Goal: Transaction & Acquisition: Purchase product/service

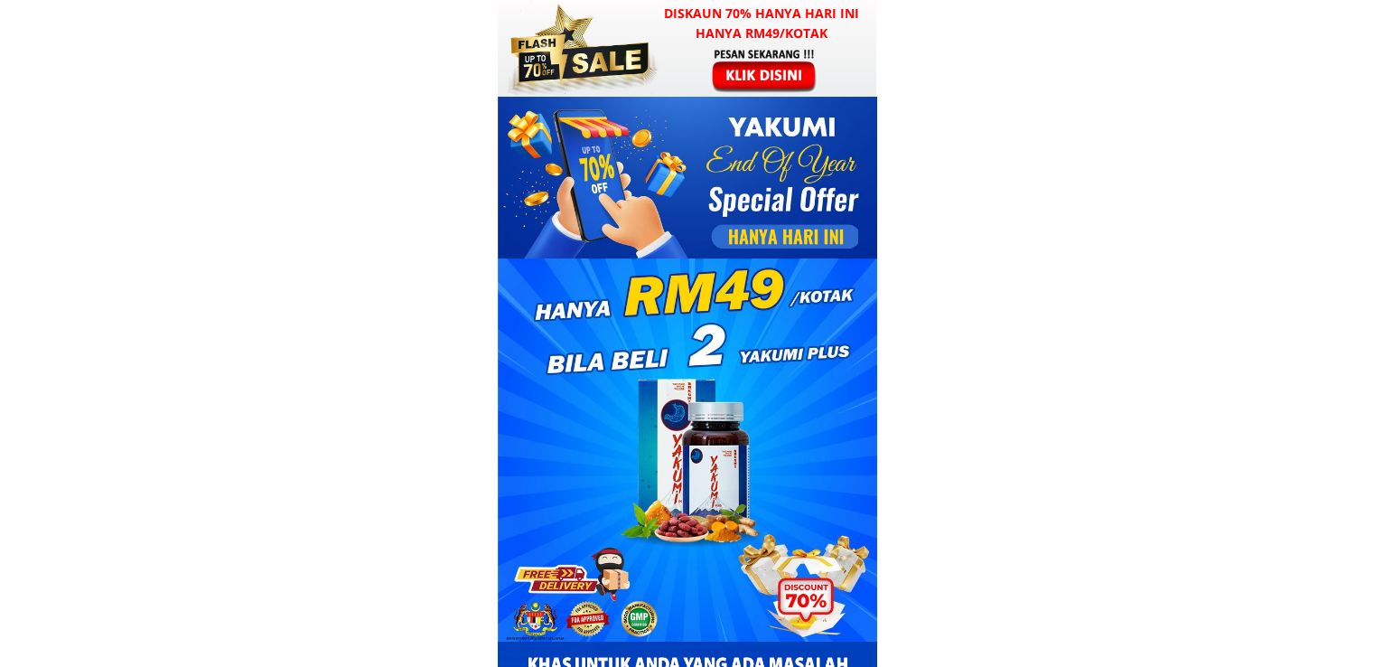
click at [707, 57] on div at bounding box center [766, 70] width 140 height 46
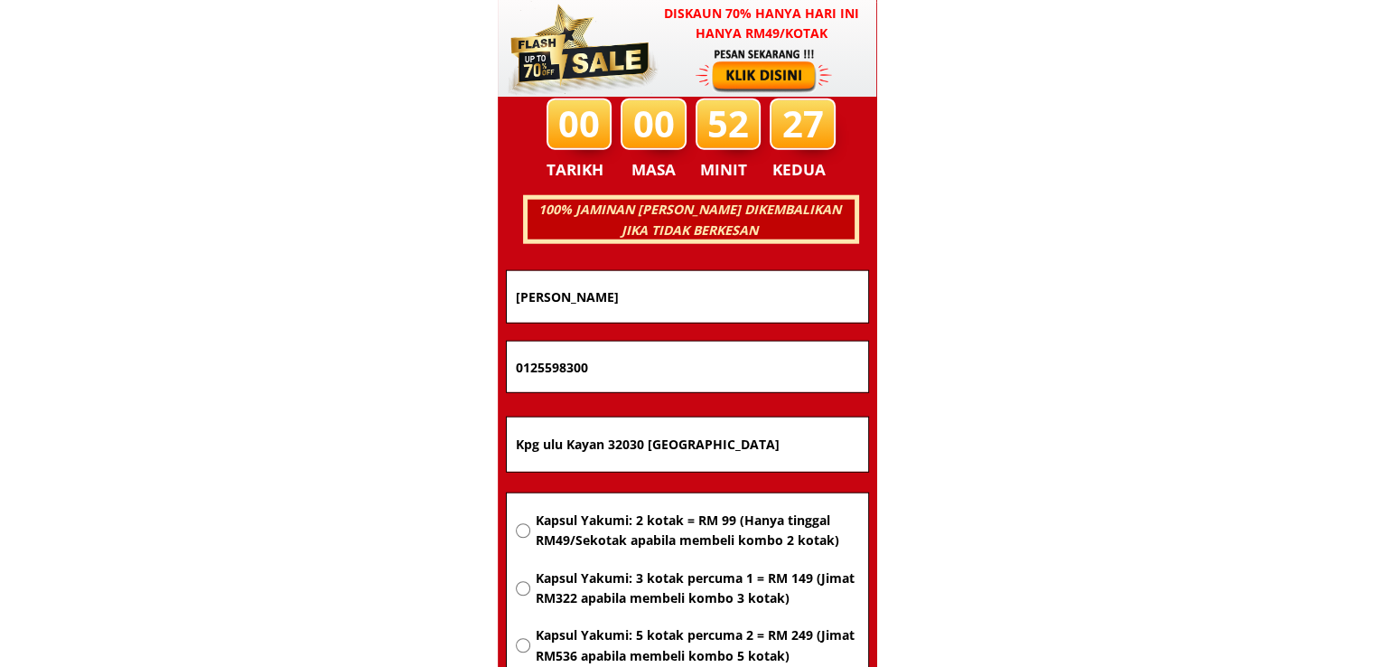
scroll to position [11575, 0]
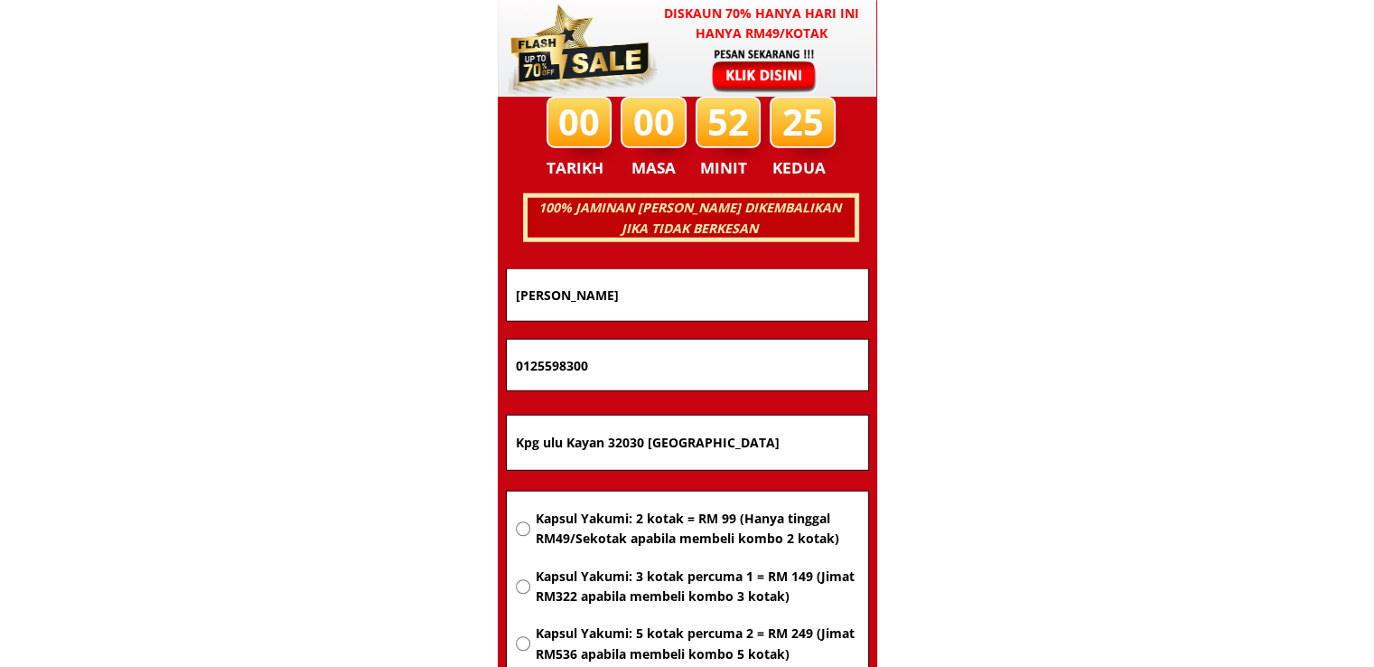
drag, startPoint x: 790, startPoint y: 435, endPoint x: 416, endPoint y: 425, distance: 374.1
paste input "g wonod peti surat 22,89320 Telupid Sabah"
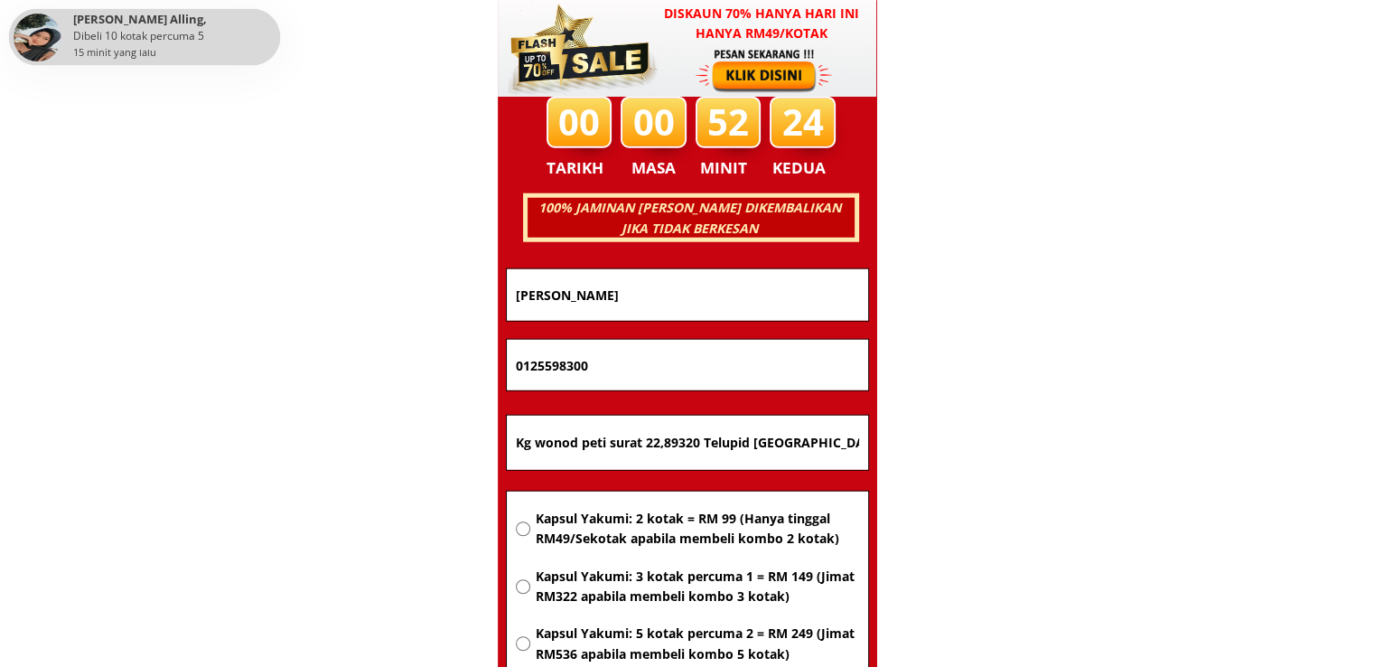
type input "Kg wonod peti surat 22,89320 Telupid Sabah"
drag, startPoint x: 659, startPoint y: 275, endPoint x: 347, endPoint y: 280, distance: 311.7
paste input "Azmeh bin Wahid bi"
type input "Azmeh bin Wahid"
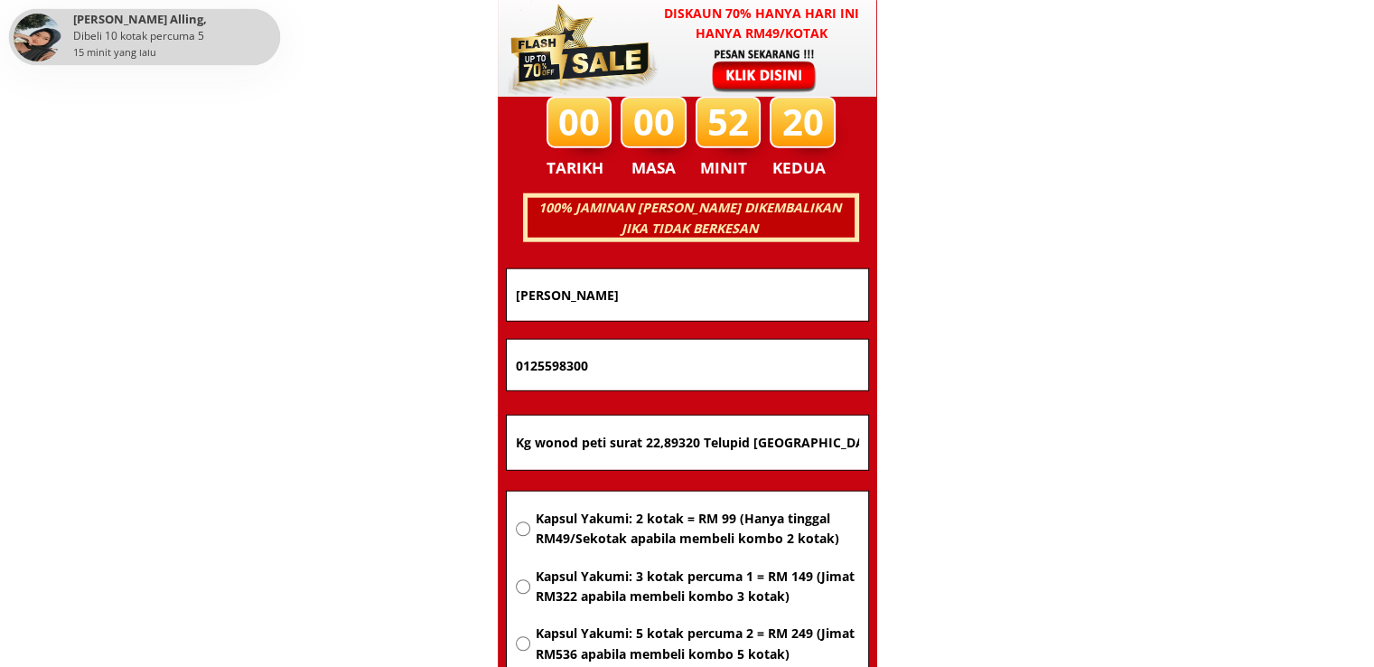
drag, startPoint x: 627, startPoint y: 369, endPoint x: 379, endPoint y: 351, distance: 249.1
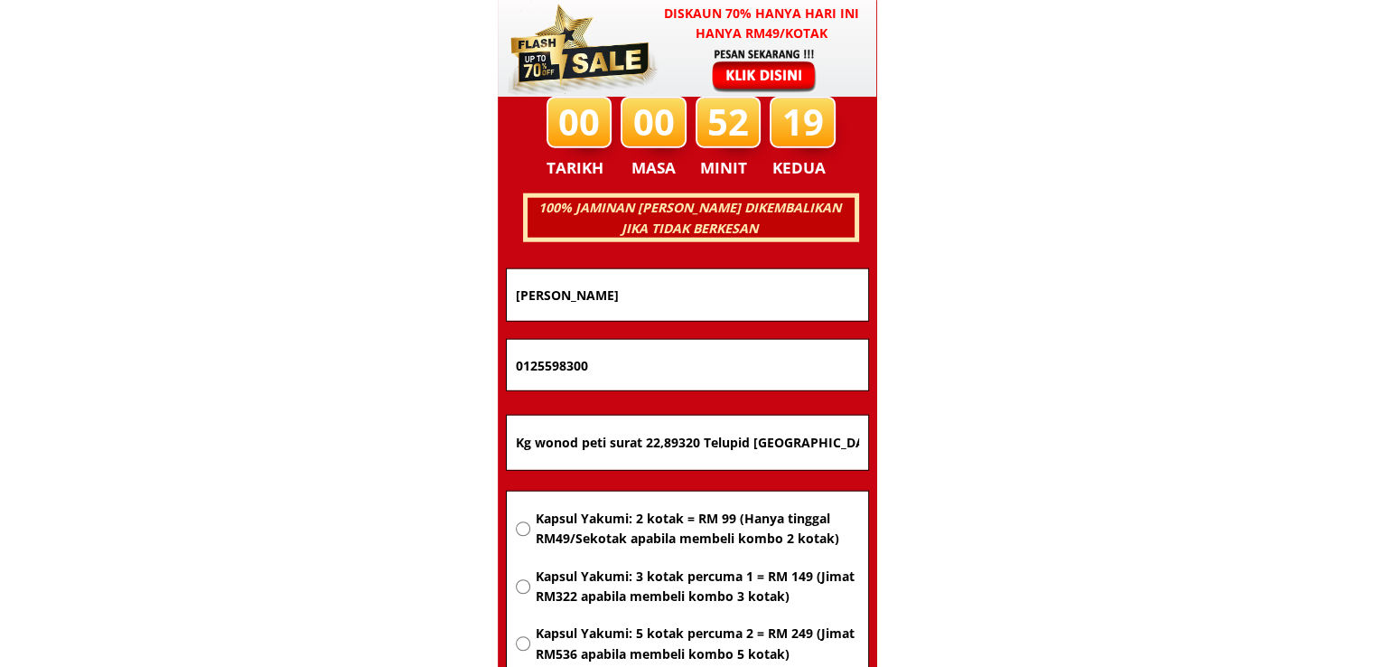
paste input "12430037"
type input "01124300370"
click at [629, 529] on span "Kapsul Yakumi: 2 kotak = RM 99 (Hanya tinggal RM49/Sekotak apabila membeli komb…" at bounding box center [696, 529] width 323 height 41
radio input "true"
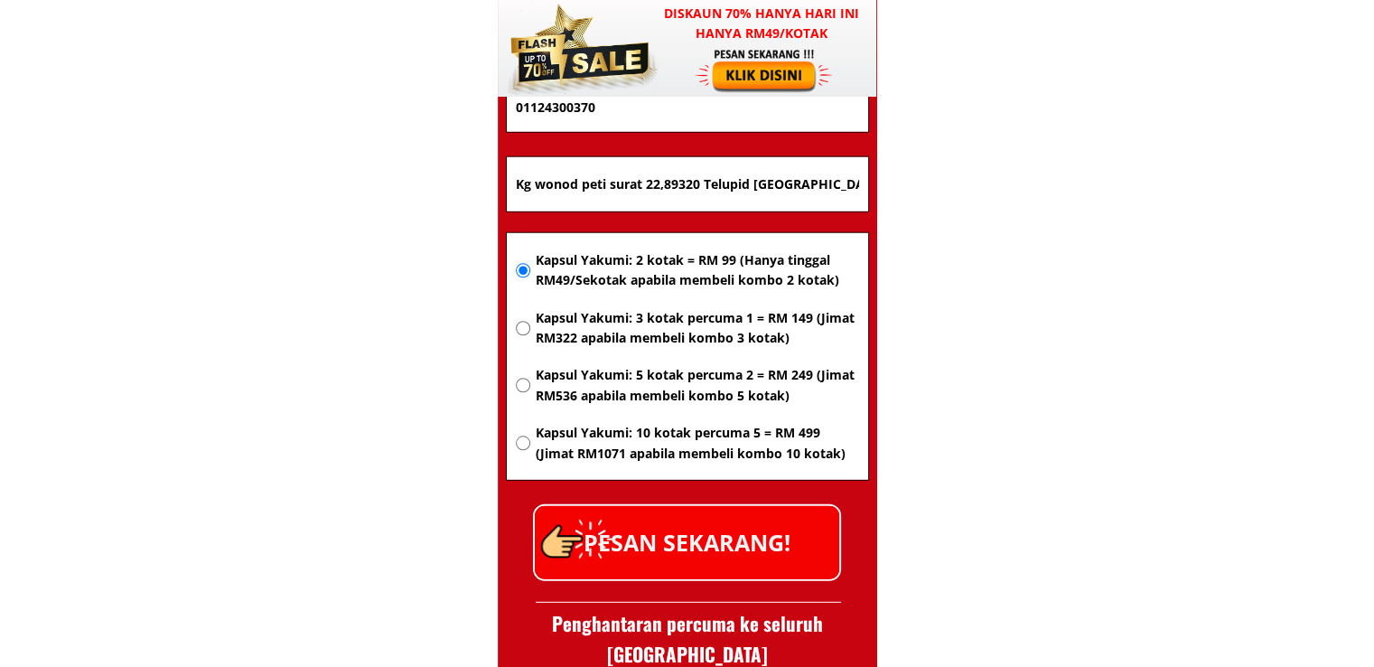
scroll to position [11846, 0]
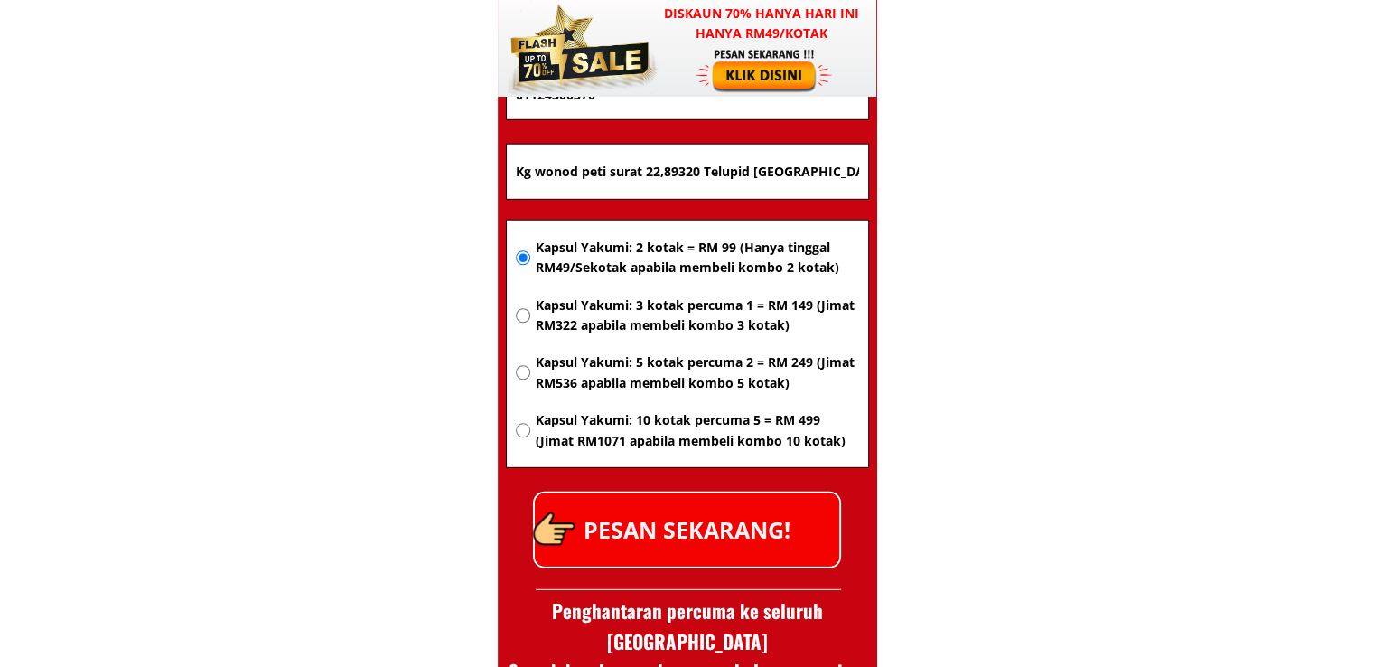
click at [678, 522] on p "PESAN SEKARANG!" at bounding box center [687, 529] width 304 height 73
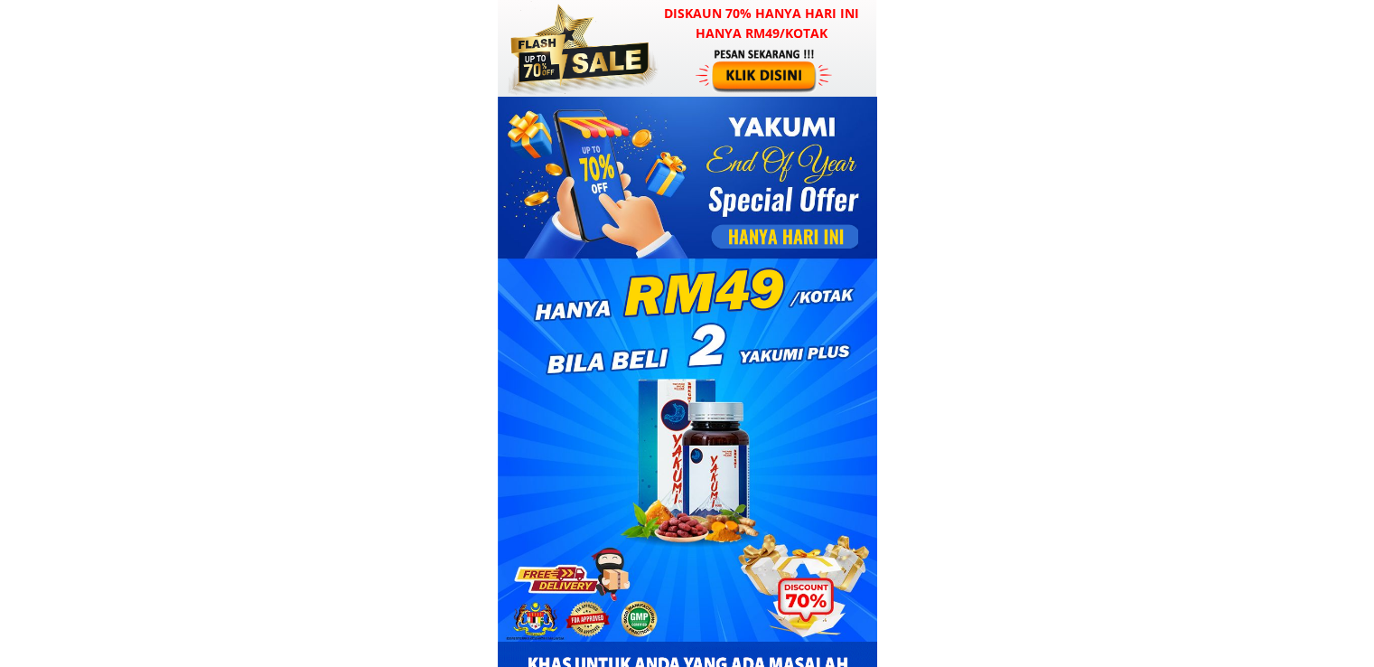
click at [720, 66] on div at bounding box center [766, 70] width 140 height 46
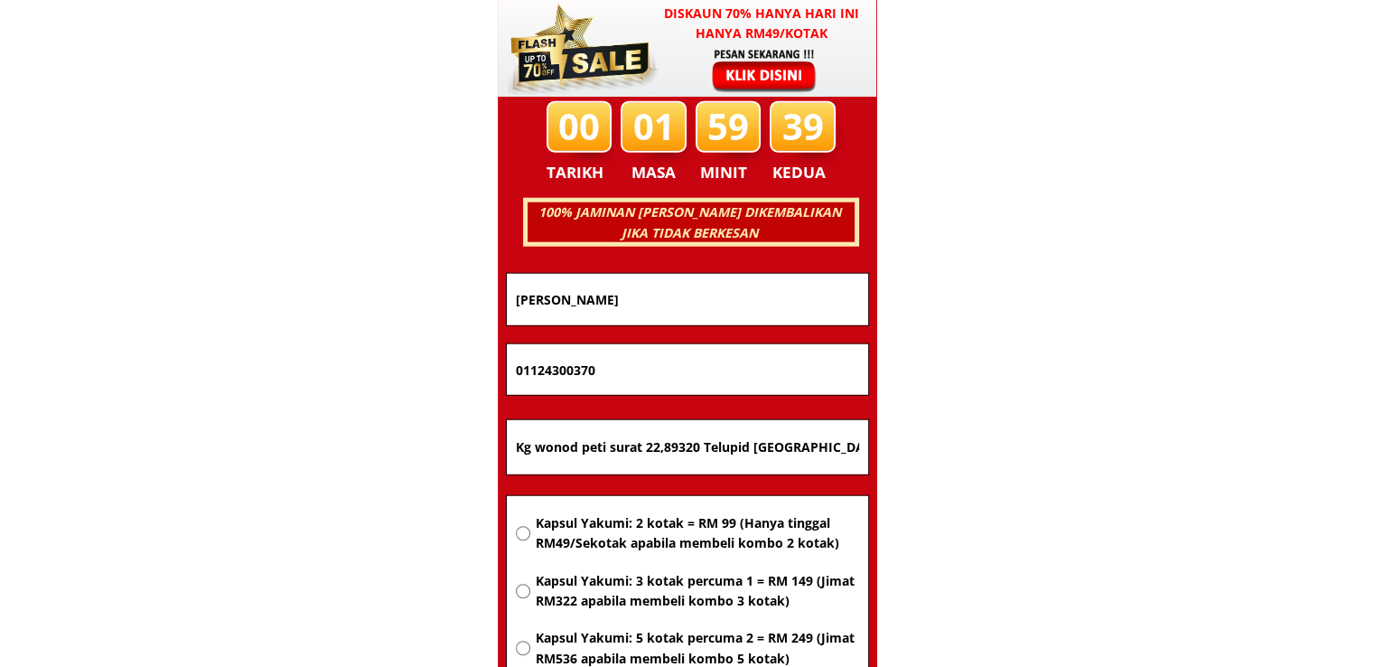
scroll to position [11575, 0]
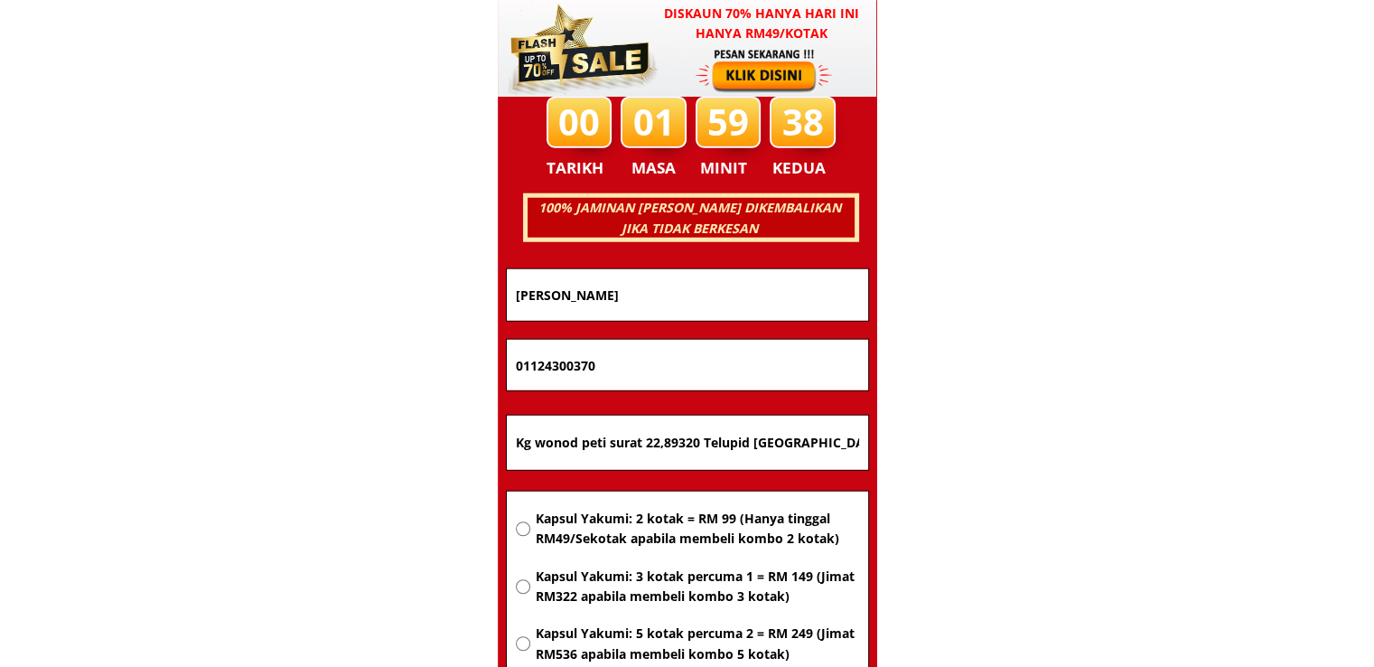
click at [696, 526] on span "Kapsul Yakumi: 2 kotak = RM 99 (Hanya tinggal RM49/Sekotak apabila membeli komb…" at bounding box center [696, 529] width 323 height 41
radio input "true"
drag, startPoint x: 812, startPoint y: 443, endPoint x: 399, endPoint y: 426, distance: 413.2
paste input "[STREET_ADDRESS]"
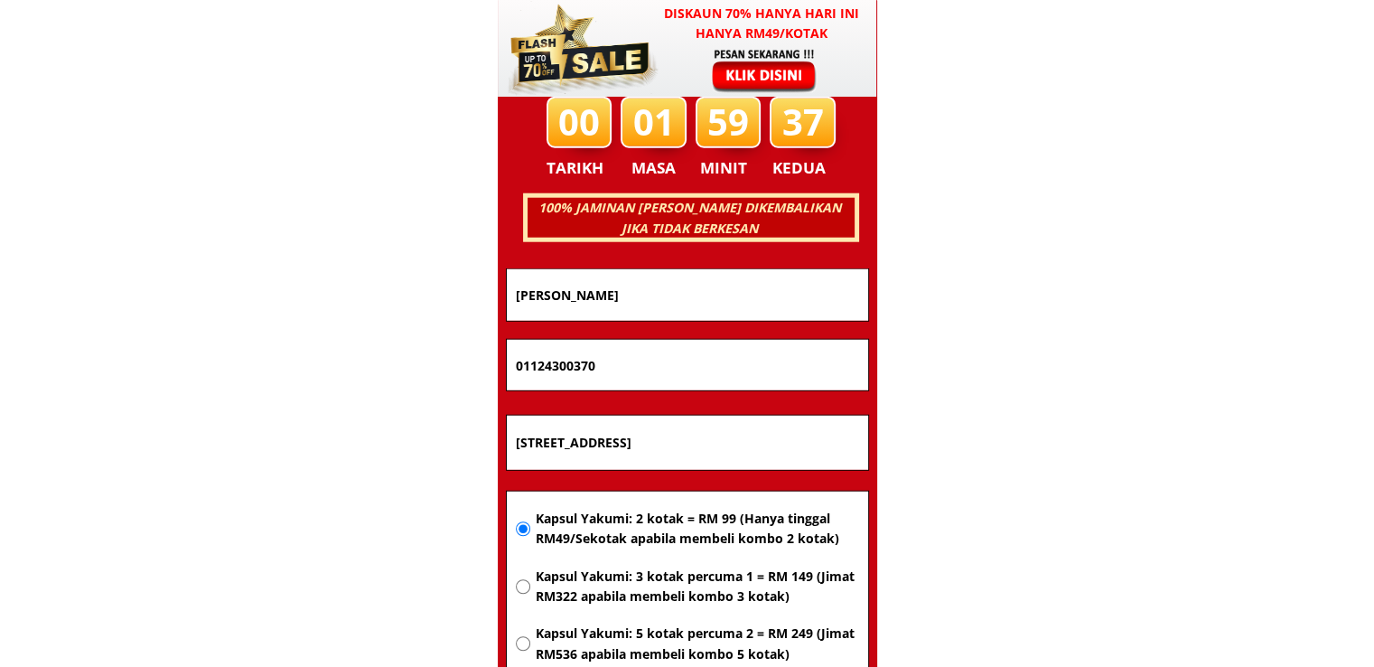
scroll to position [0, 108]
type input "[STREET_ADDRESS]"
drag, startPoint x: 658, startPoint y: 356, endPoint x: 408, endPoint y: 352, distance: 249.4
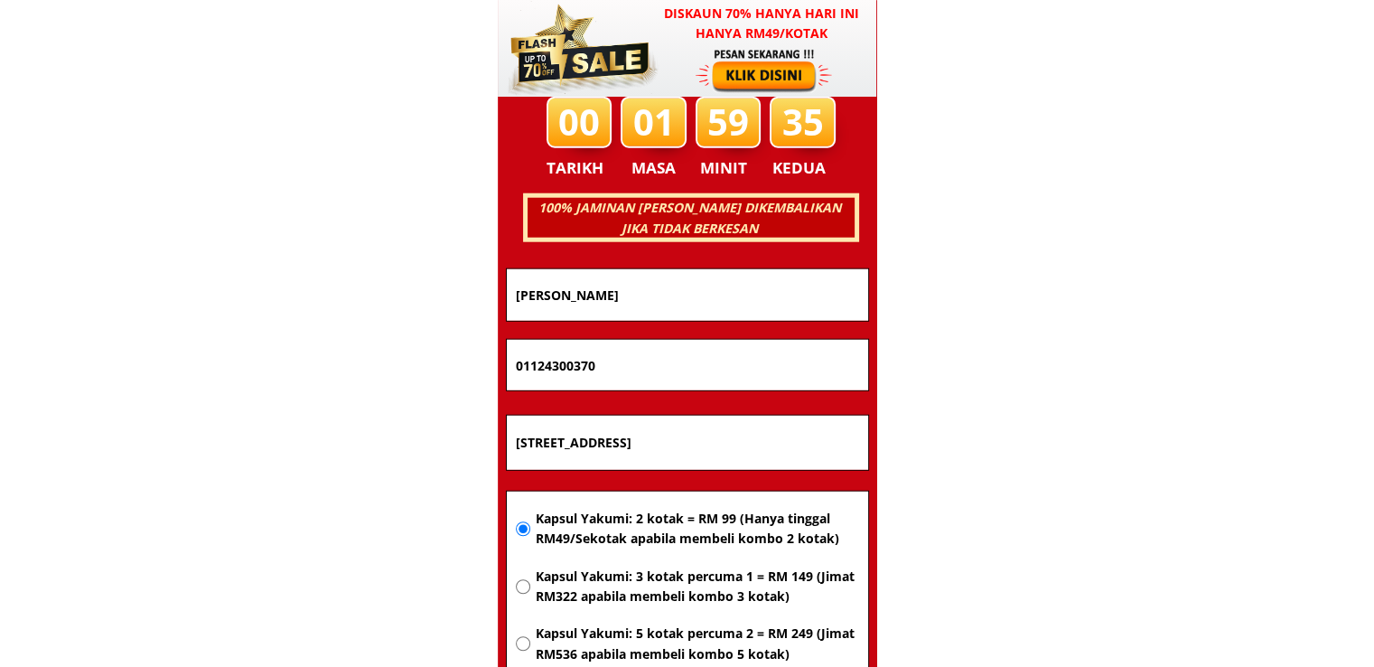
paste input "7234868"
type input "01127234868"
drag, startPoint x: 657, startPoint y: 290, endPoint x: 339, endPoint y: 292, distance: 318.0
paste input "[PERSON_NAME]"
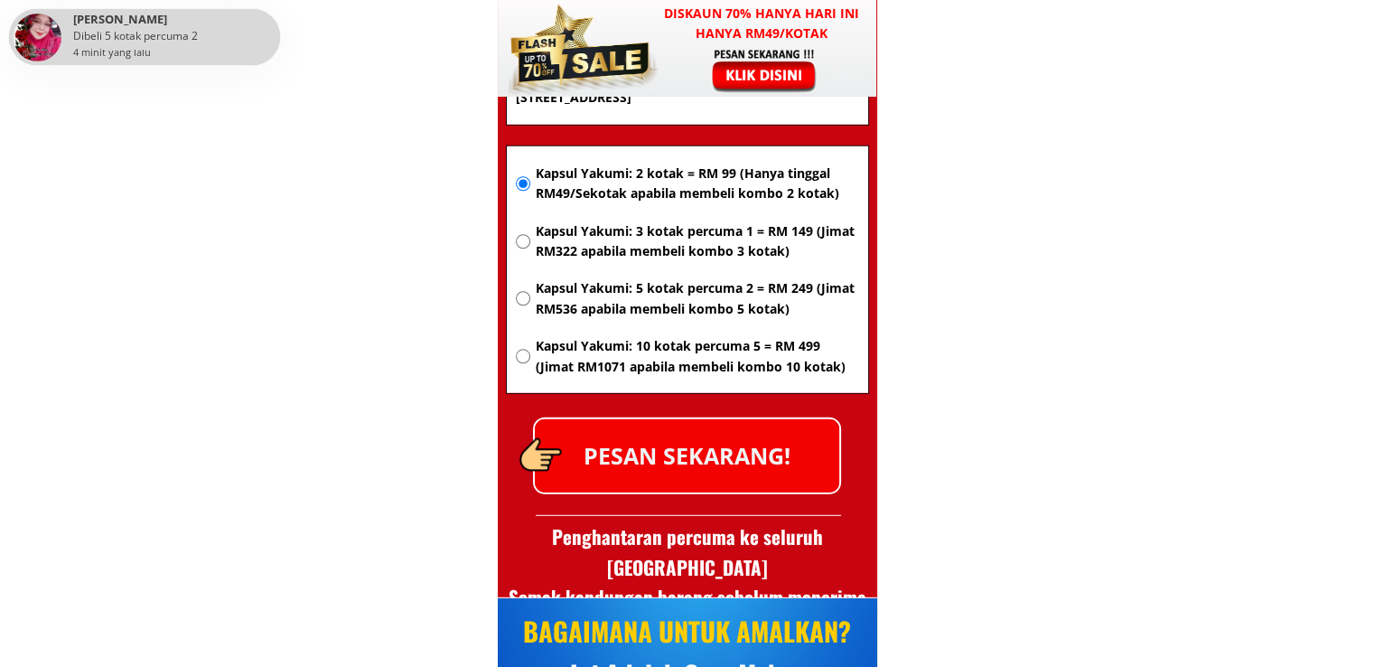
scroll to position [11936, 0]
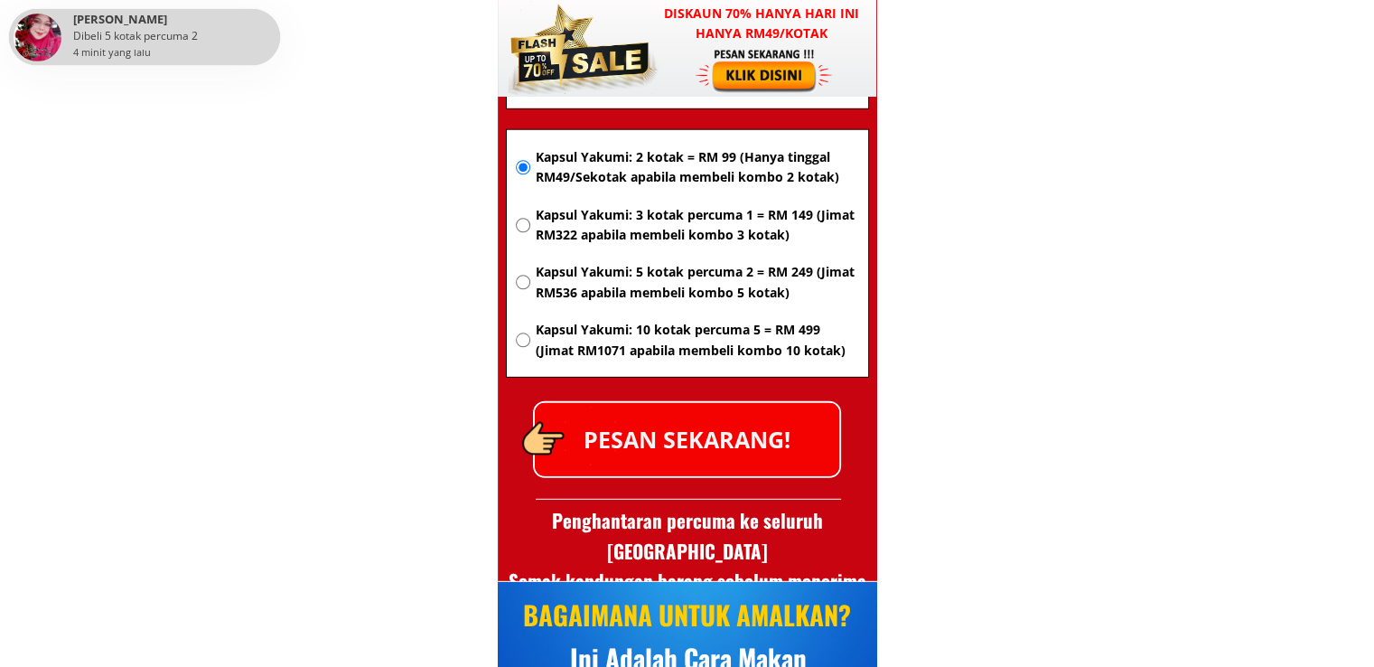
type input "[PERSON_NAME]"
click at [759, 429] on p "PESAN SEKARANG!" at bounding box center [687, 439] width 304 height 73
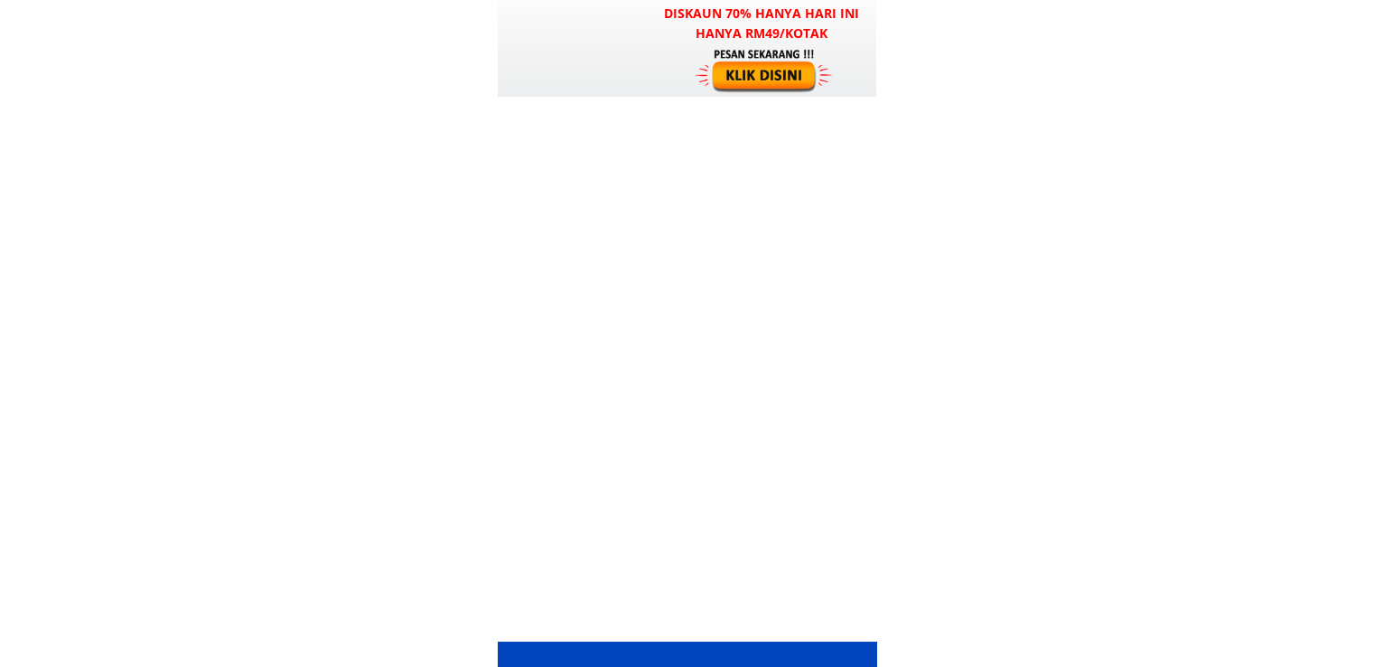
scroll to position [11936, 0]
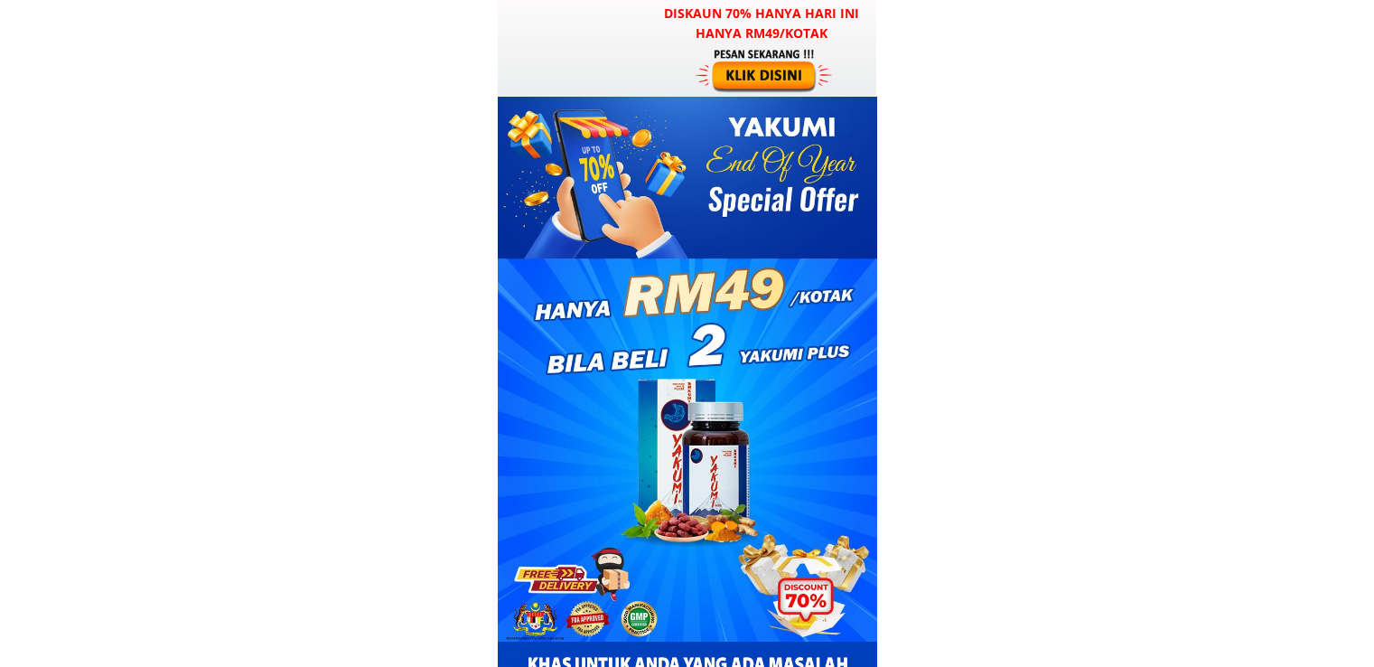
scroll to position [11936, 0]
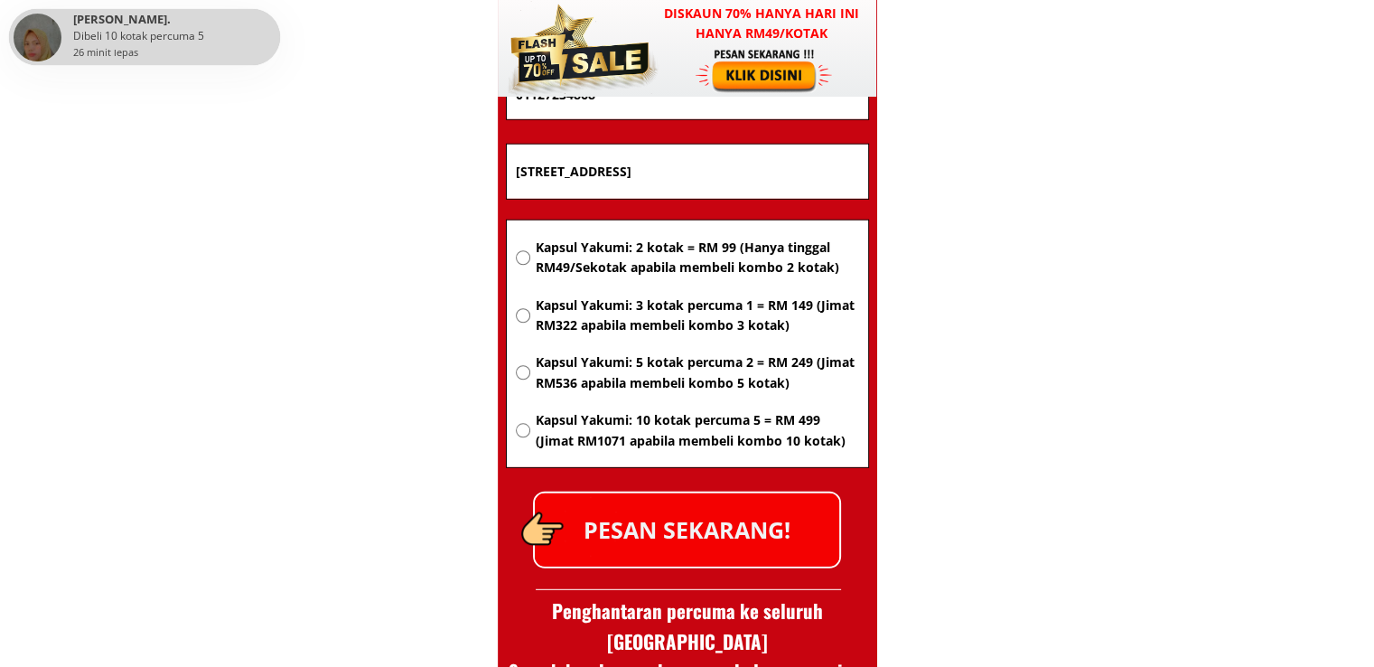
click at [777, 95] on div at bounding box center [687, 48] width 379 height 97
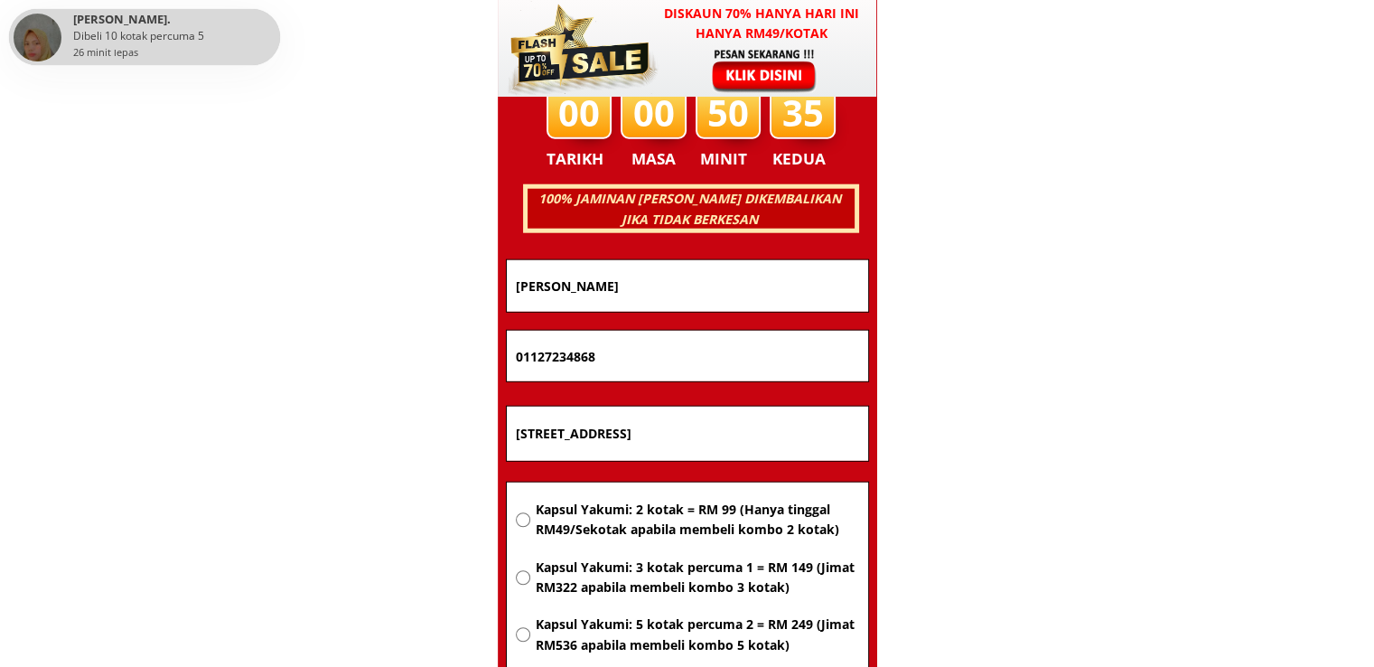
scroll to position [11575, 0]
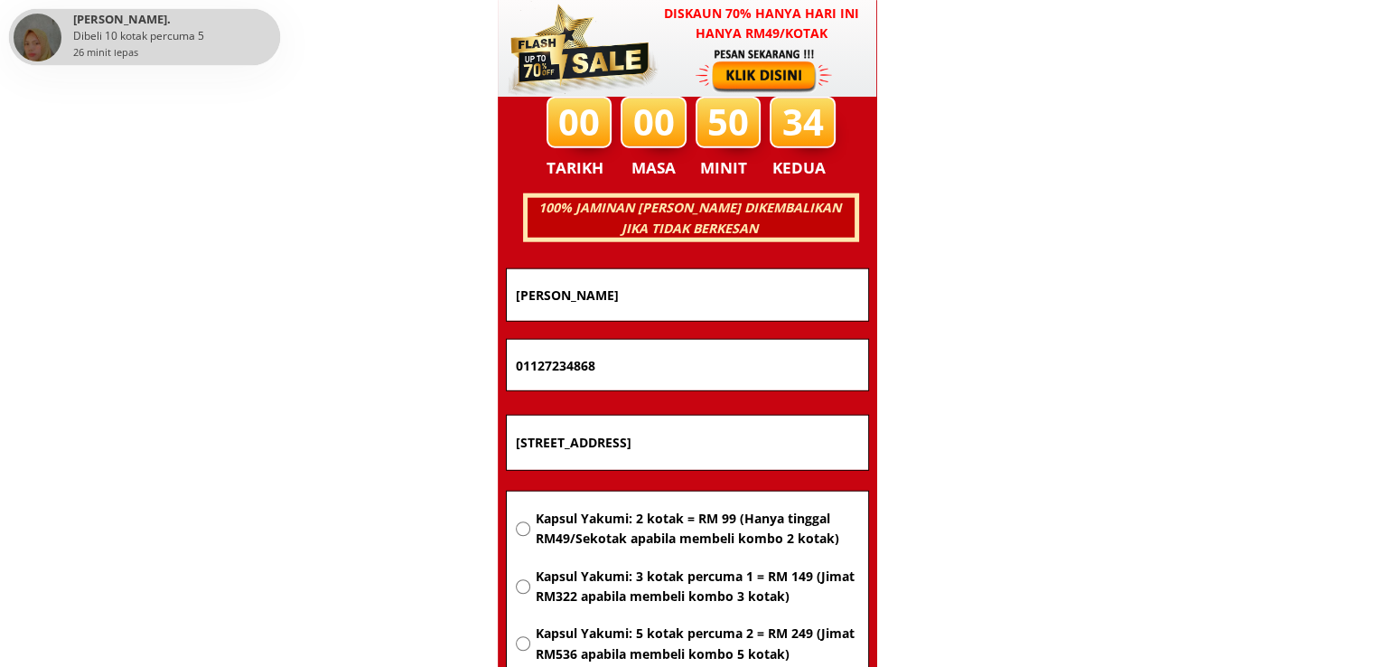
click at [719, 455] on input "[STREET_ADDRESS]" at bounding box center [687, 443] width 352 height 54
paste input "Hometown heinen coffee call city mall level G"
type input "Hometown heinen coffee call city mall level G"
click at [697, 537] on span "Kapsul Yakumi: 2 kotak = RM 99 (Hanya tinggal RM49/Sekotak apabila membeli komb…" at bounding box center [696, 529] width 323 height 41
radio input "true"
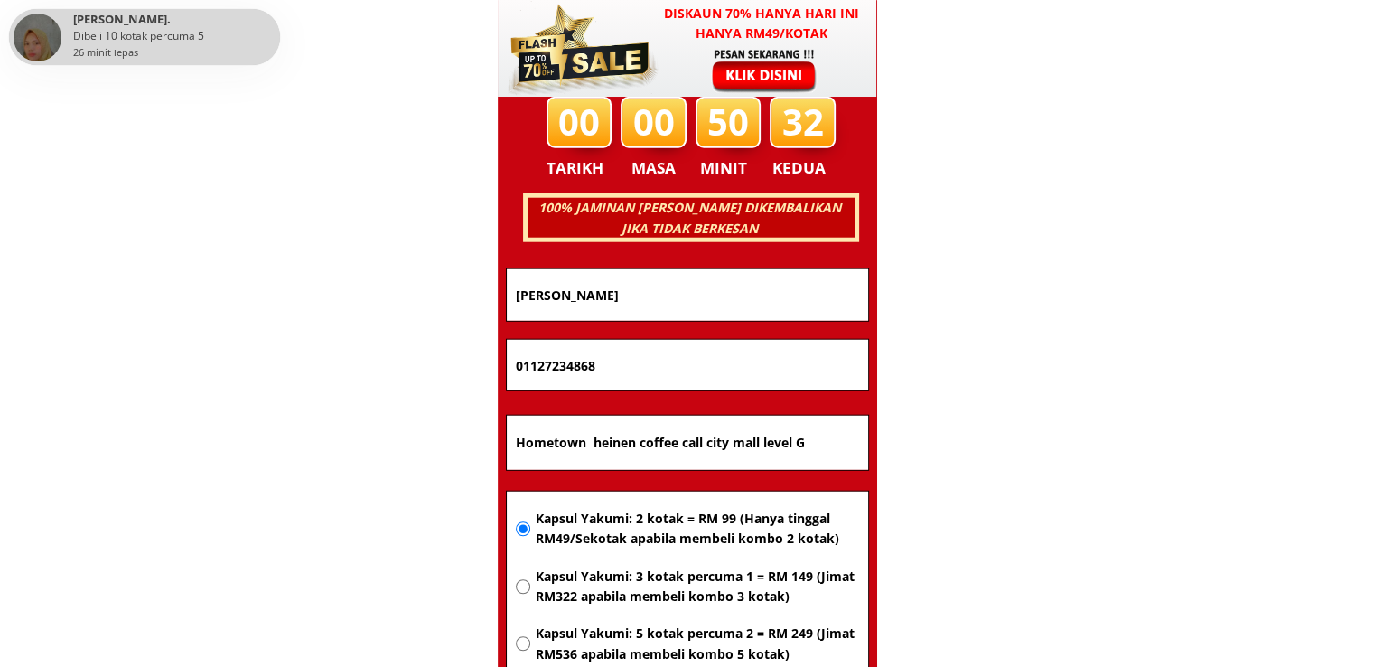
drag, startPoint x: 692, startPoint y: 366, endPoint x: 358, endPoint y: 364, distance: 334.2
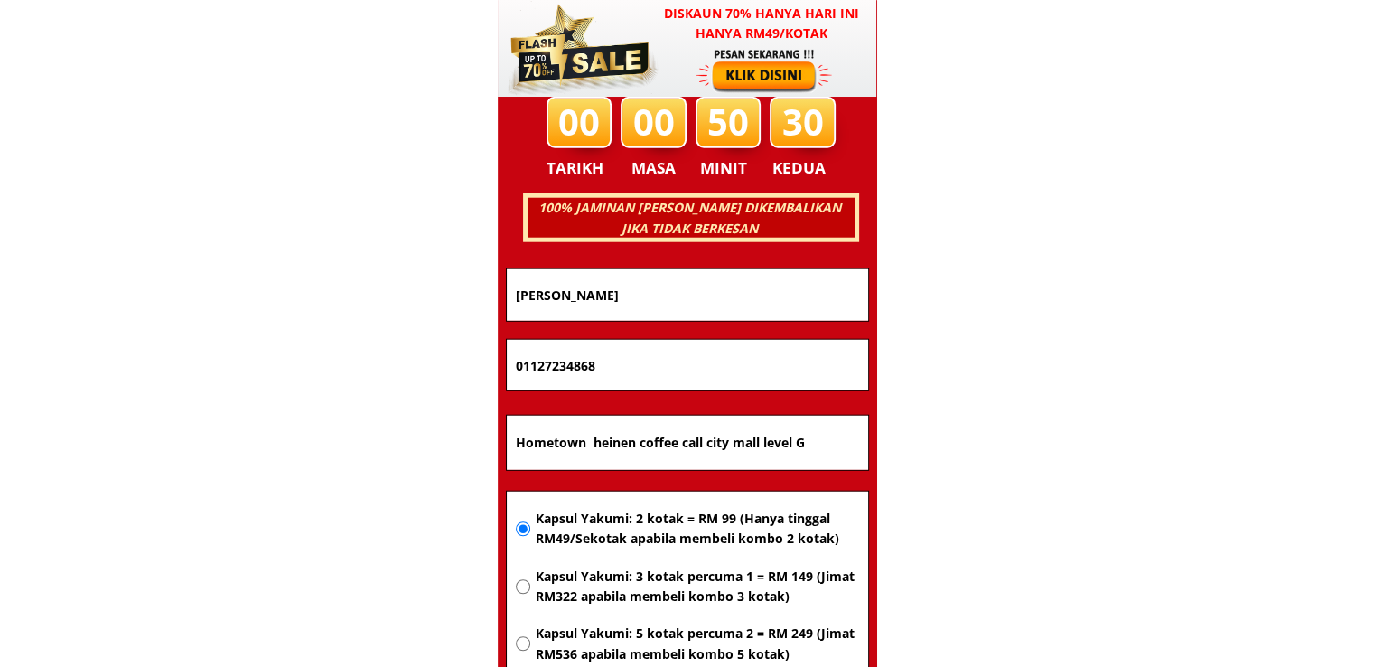
paste input "41057617"
type input "01141057617"
drag, startPoint x: 726, startPoint y: 297, endPoint x: 304, endPoint y: 297, distance: 422.8
paste input "[PERSON_NAME]"
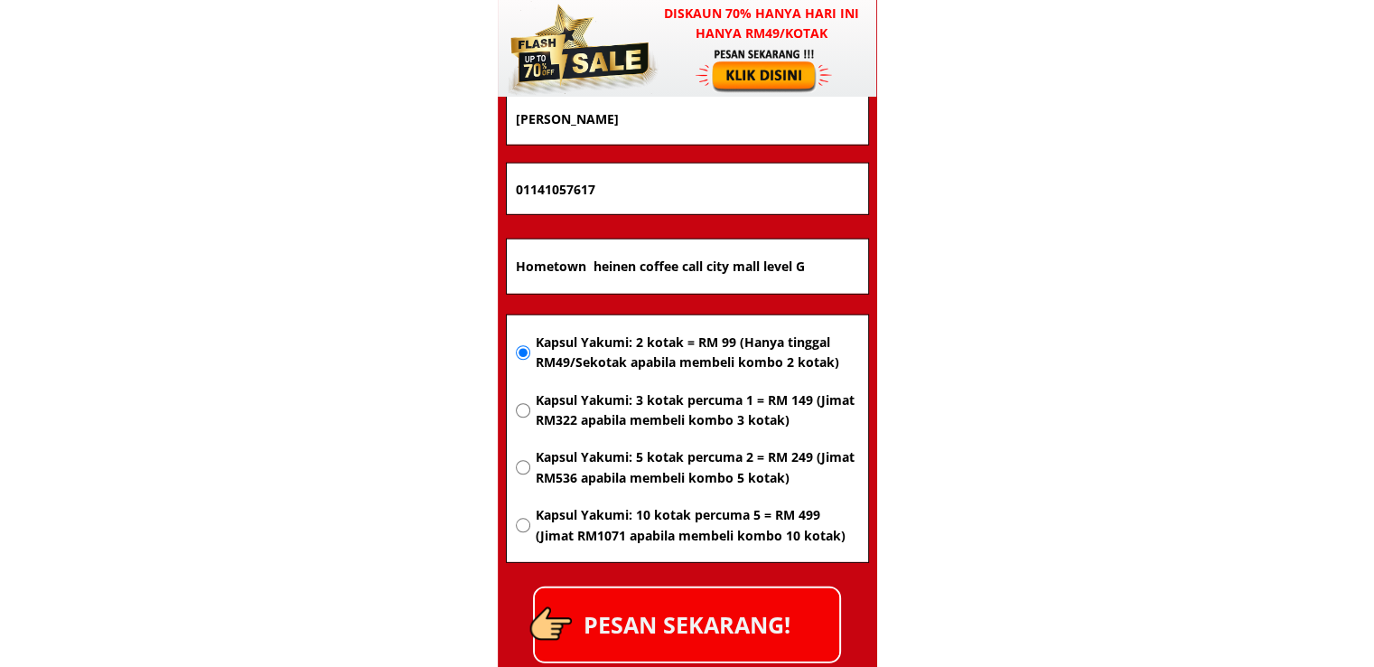
scroll to position [11755, 0]
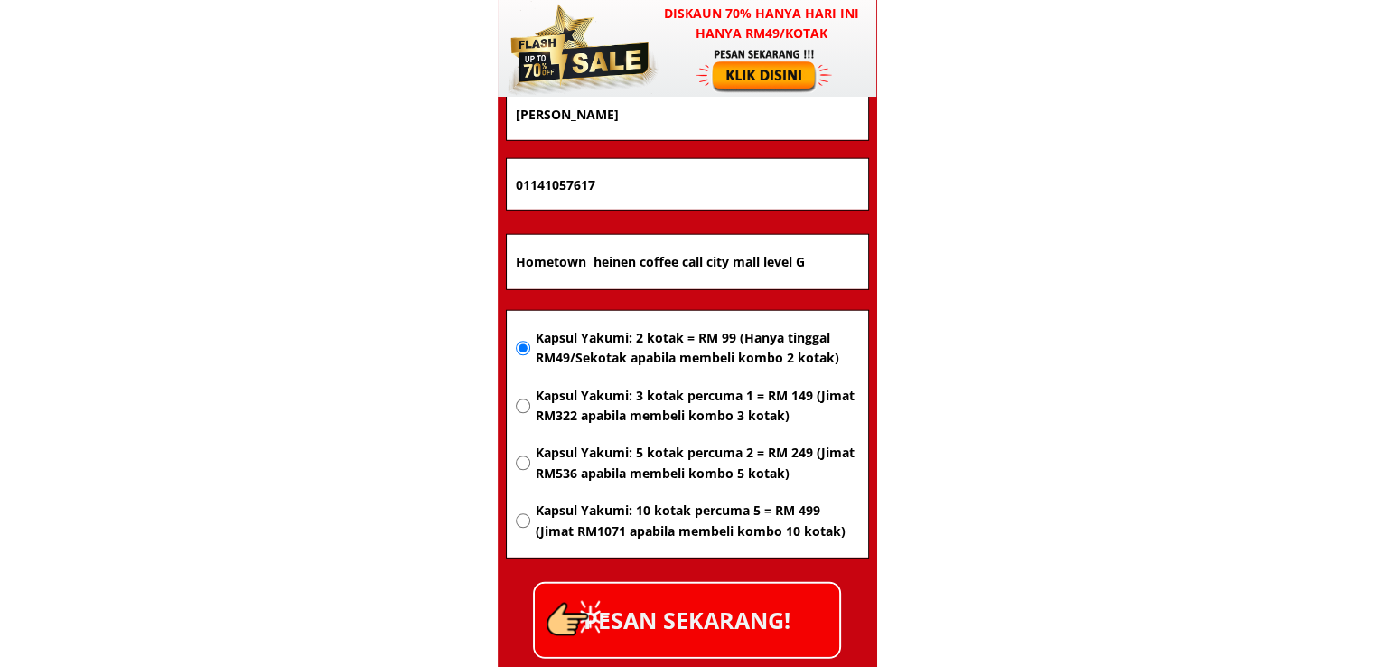
type input "[PERSON_NAME]"
click at [740, 637] on p "PESAN SEKARANG!" at bounding box center [687, 620] width 304 height 73
